Goal: Task Accomplishment & Management: Use online tool/utility

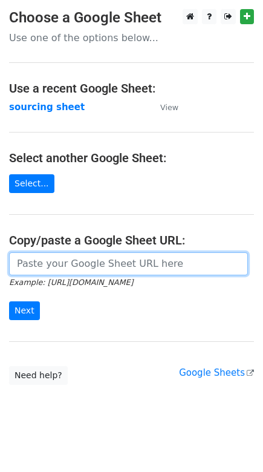
click at [65, 263] on input "url" at bounding box center [128, 264] width 239 height 23
paste input "https://docs.google.com/spreadsheets/d/1wD6lSmvFvXxRHy8XL6iER5cI7pKzGo_S9Nh0RVd…"
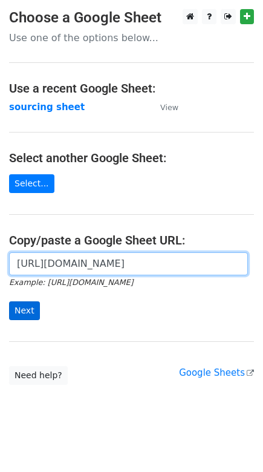
type input "https://docs.google.com/spreadsheets/d/1wD6lSmvFvXxRHy8XL6iER5cI7pKzGo_S9Nh0RVd…"
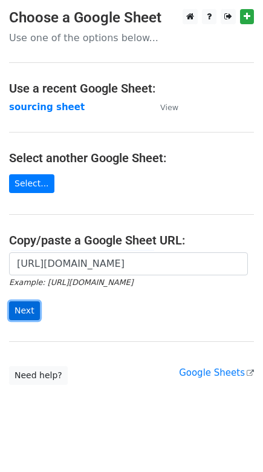
click at [16, 314] on input "Next" at bounding box center [24, 311] width 31 height 19
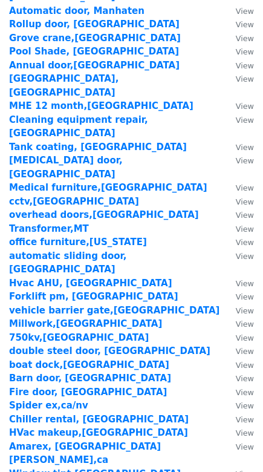
scroll to position [1761, 0]
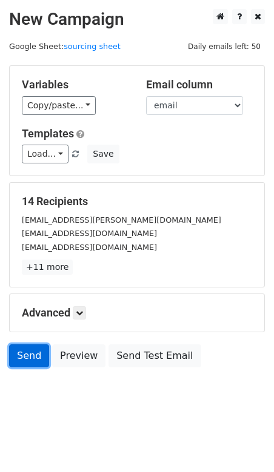
click at [35, 354] on link "Send" at bounding box center [29, 356] width 40 height 23
